Goal: Task Accomplishment & Management: Manage account settings

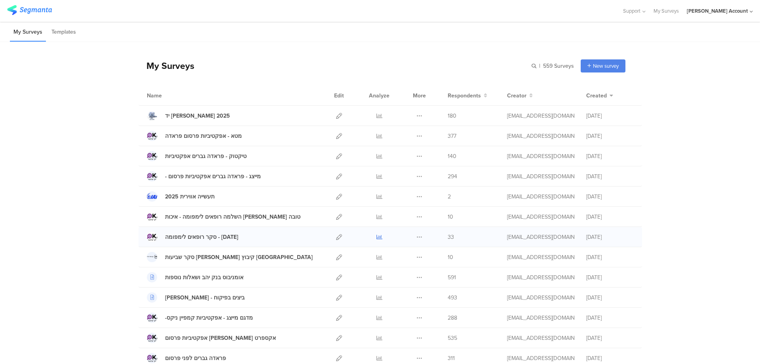
click at [377, 235] on icon at bounding box center [380, 237] width 6 height 6
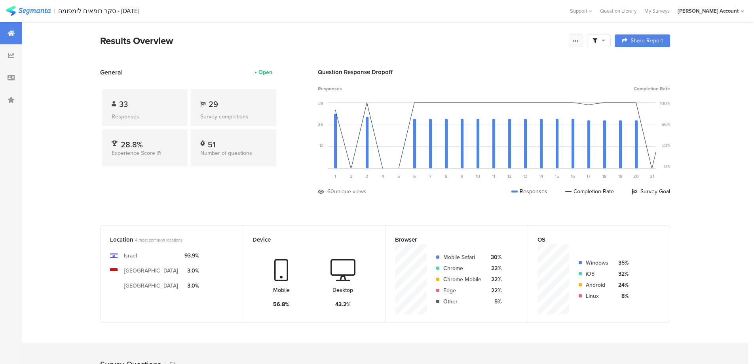
click at [577, 40] on icon at bounding box center [576, 41] width 6 height 6
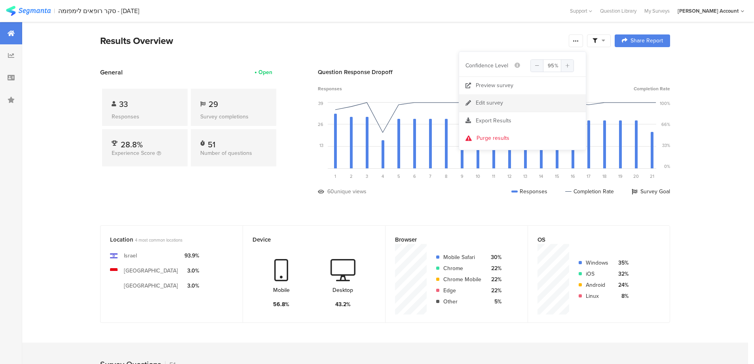
click at [513, 102] on link "Edit survey" at bounding box center [522, 102] width 127 height 17
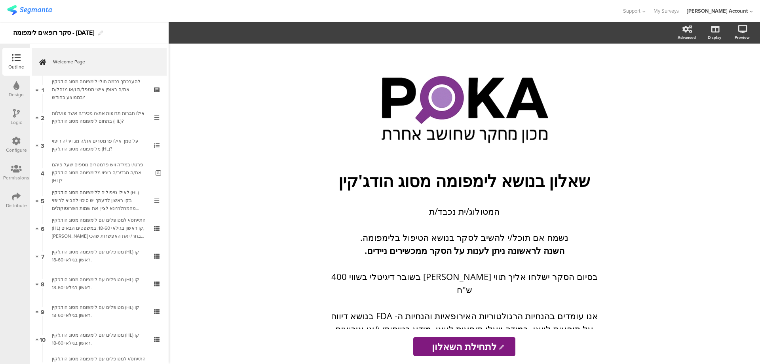
click at [17, 198] on icon at bounding box center [16, 196] width 9 height 9
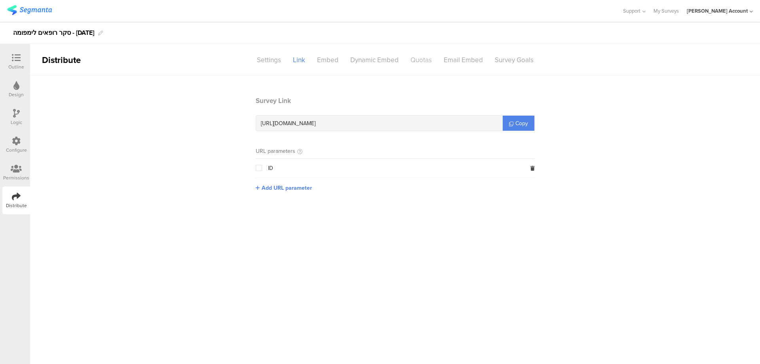
click at [427, 61] on div "Quotas" at bounding box center [421, 60] width 33 height 14
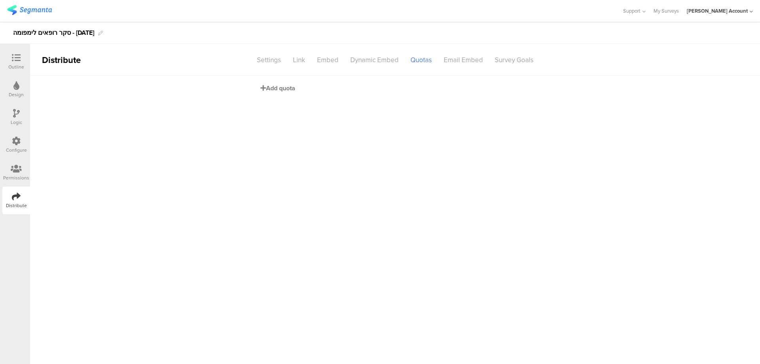
click at [283, 87] on span "Add quota" at bounding box center [278, 88] width 35 height 9
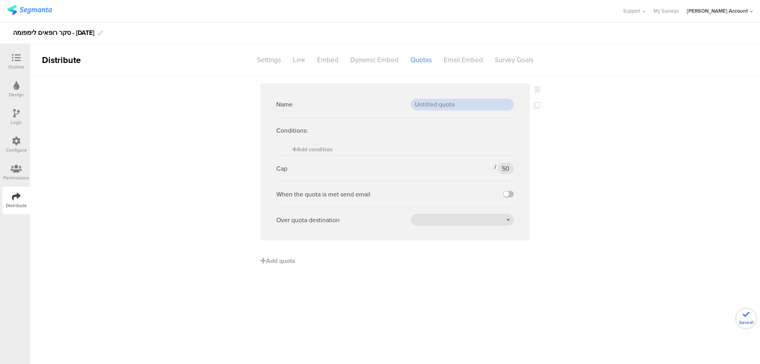
click at [439, 107] on input "text" at bounding box center [462, 105] width 103 height 12
click at [504, 167] on input "50" at bounding box center [506, 168] width 16 height 12
type input "30"
click at [510, 193] on label at bounding box center [508, 194] width 11 height 6
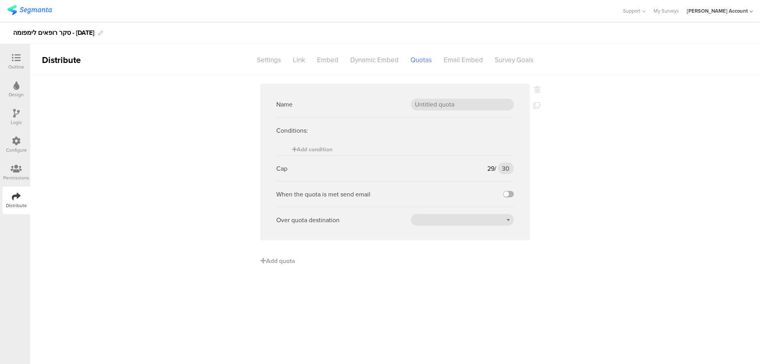
click at [0, 0] on input "checkbox" at bounding box center [0, 0] width 0 height 0
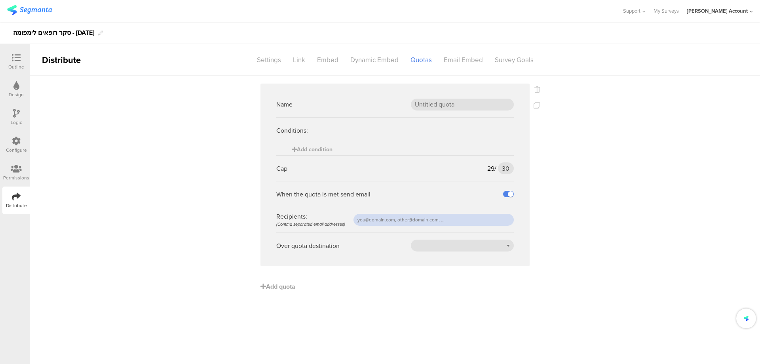
click at [498, 219] on input "text" at bounding box center [434, 220] width 160 height 12
type input "צ"
type input "[EMAIL_ADDRESS][DOMAIN_NAME]"
click at [493, 242] on div at bounding box center [462, 246] width 103 height 12
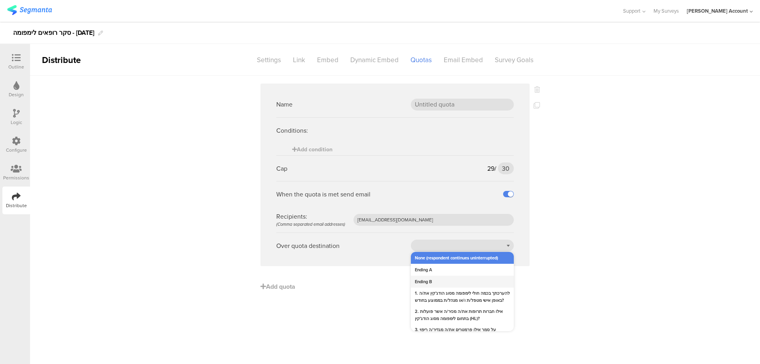
click at [453, 278] on div "Ending B" at bounding box center [462, 282] width 103 height 12
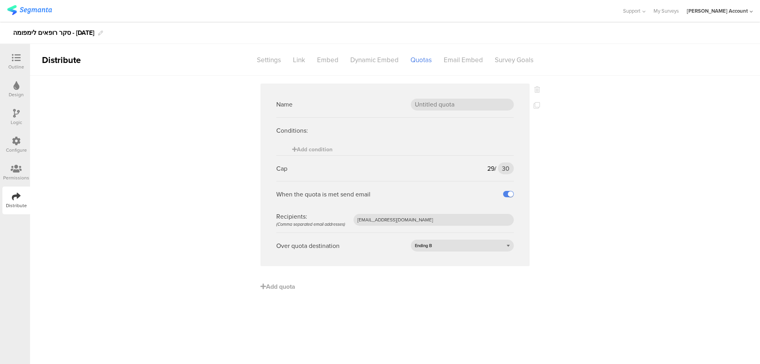
click at [21, 65] on div "Outline" at bounding box center [16, 66] width 16 height 7
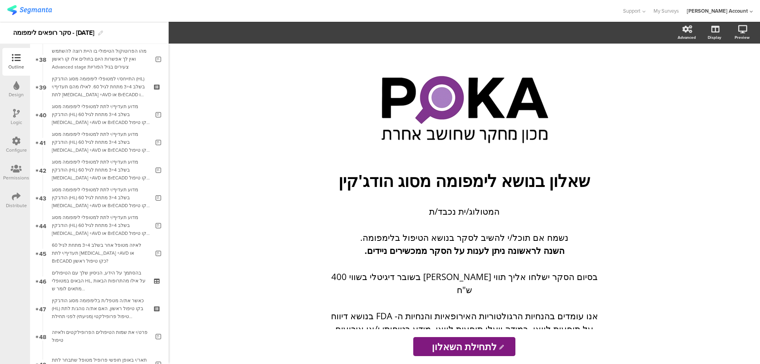
scroll to position [1226, 0]
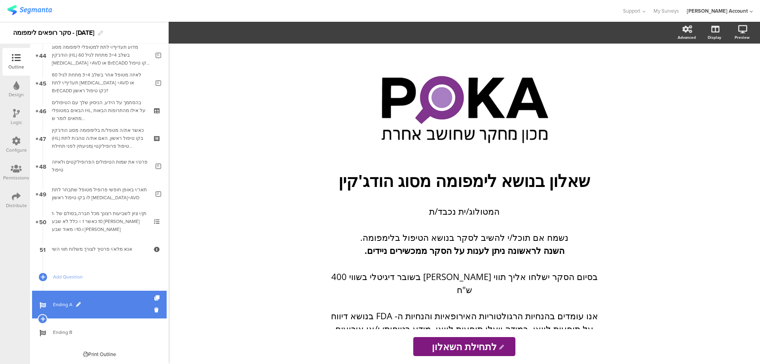
click at [78, 298] on link "Ending A" at bounding box center [99, 305] width 135 height 28
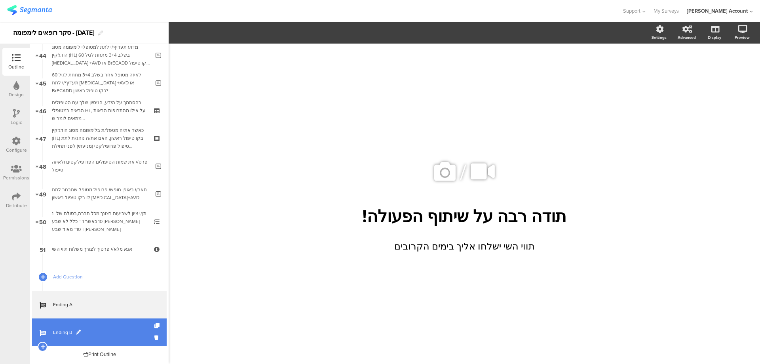
click at [73, 330] on span "Ending B" at bounding box center [103, 332] width 101 height 8
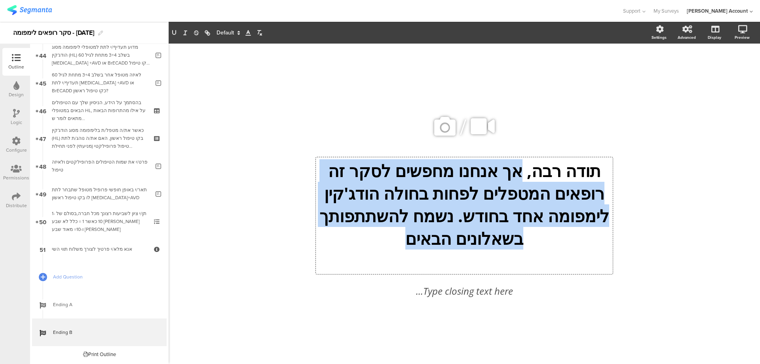
drag, startPoint x: 521, startPoint y: 183, endPoint x: 323, endPoint y: 239, distance: 205.3
click at [323, 239] on div "תודה רבה, אך אנחנו מחפשים לסקר זה רופאים המטפלים לפחות בחולה הודג'קין לימפומה א…" at bounding box center [464, 215] width 297 height 117
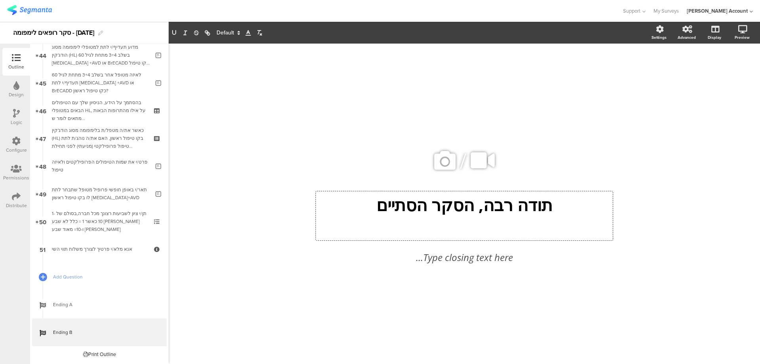
click at [222, 122] on div "/ תודה רבה, הסקר הסתיים תודה רבה, הסקר הסתיים תודה רבה, הסקר הסתיים Type closin…" at bounding box center [464, 204] width 591 height 320
